Goal: Navigation & Orientation: Find specific page/section

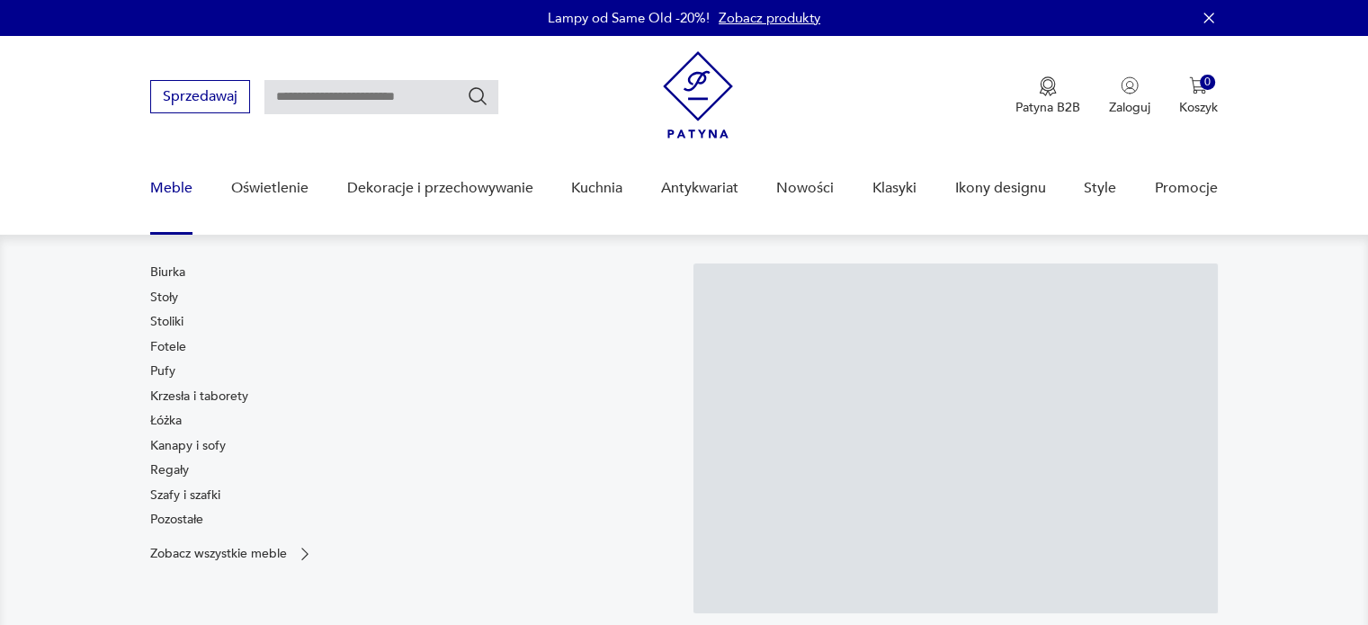
click at [165, 183] on link "Meble" at bounding box center [171, 188] width 42 height 69
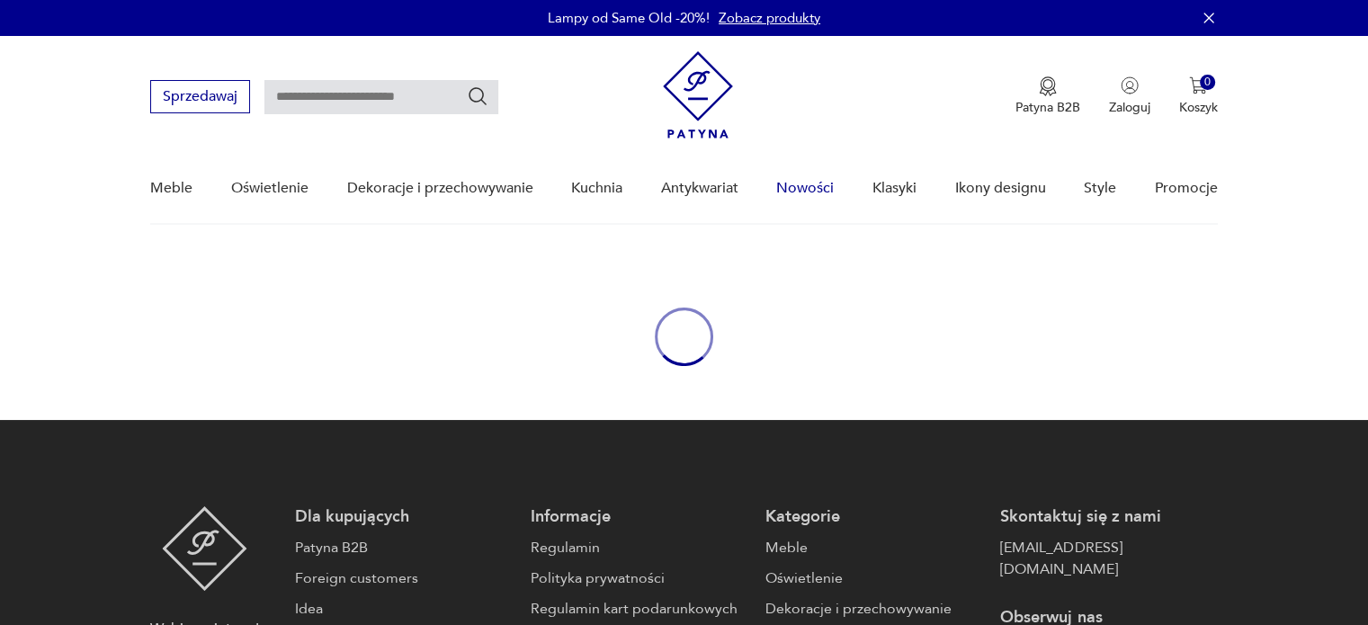
click at [811, 183] on link "Nowości" at bounding box center [805, 188] width 58 height 69
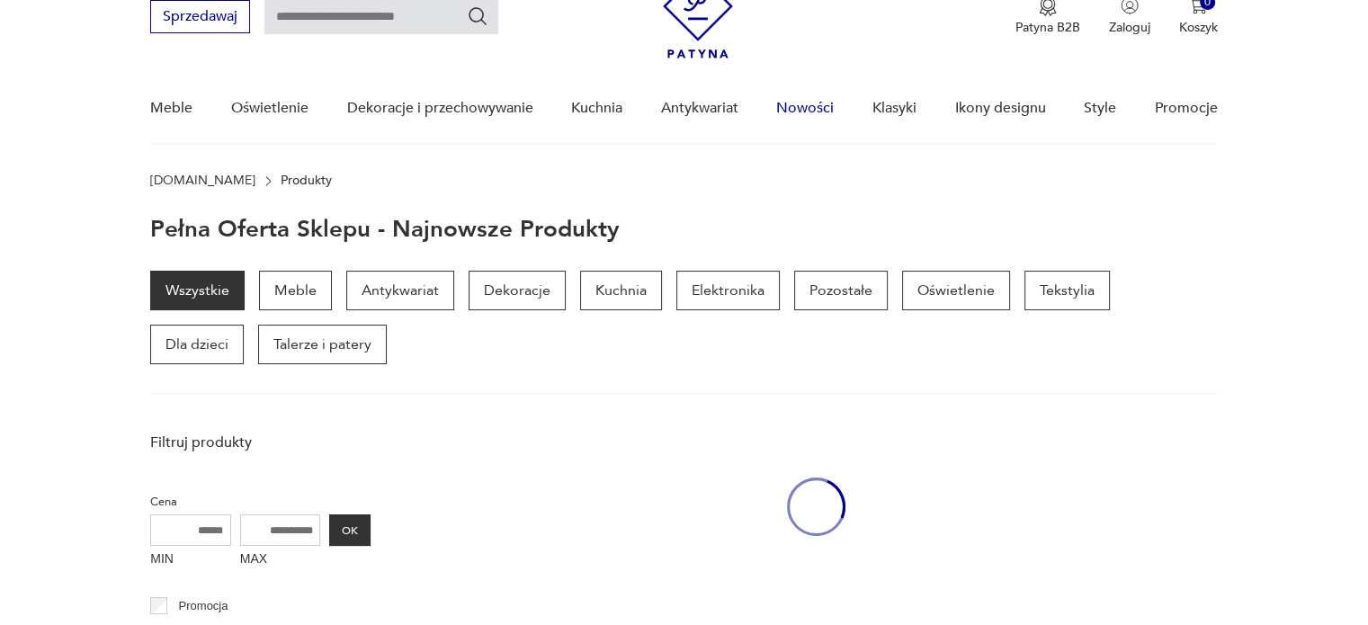
click at [803, 104] on link "Nowości" at bounding box center [805, 108] width 58 height 69
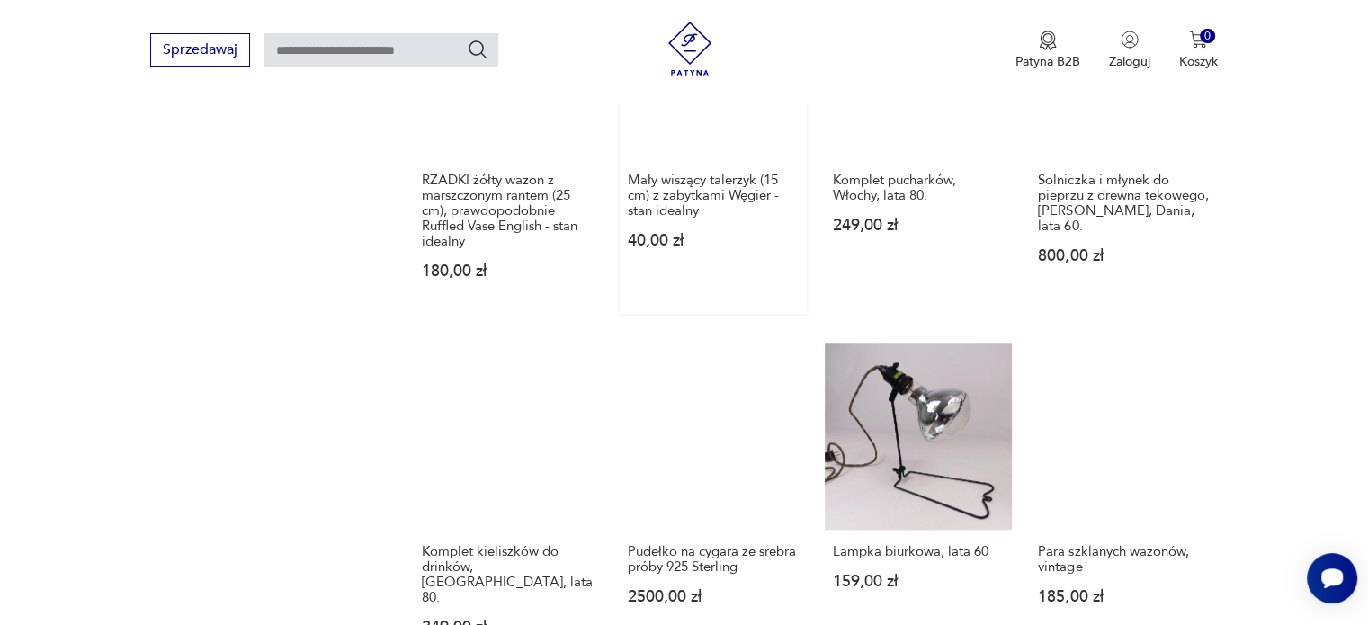
scroll to position [1700, 0]
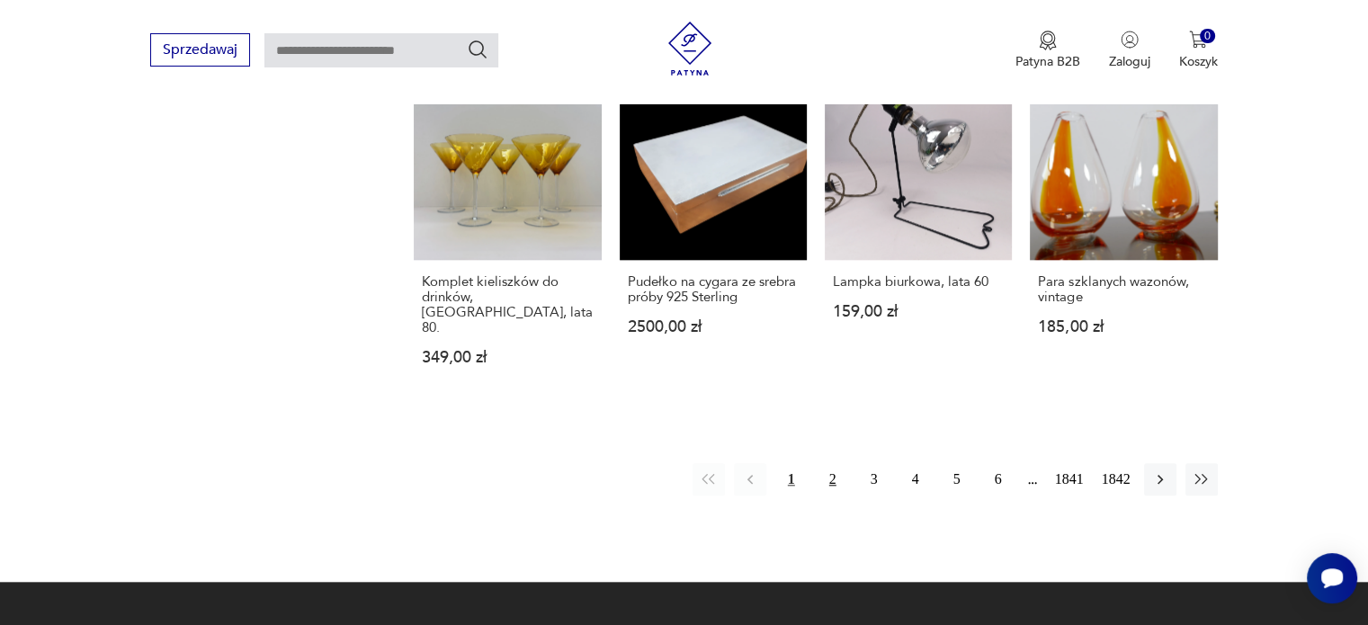
click at [835, 463] on button "2" at bounding box center [833, 479] width 32 height 32
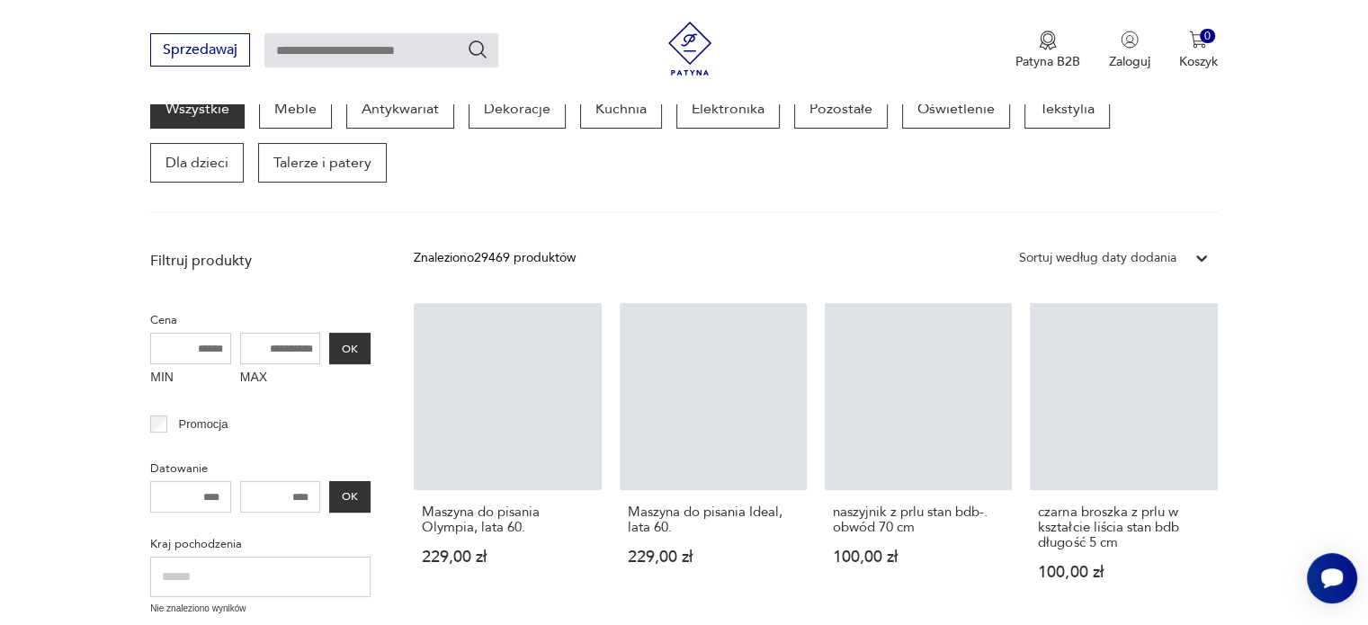
scroll to position [232, 0]
